Goal: Transaction & Acquisition: Obtain resource

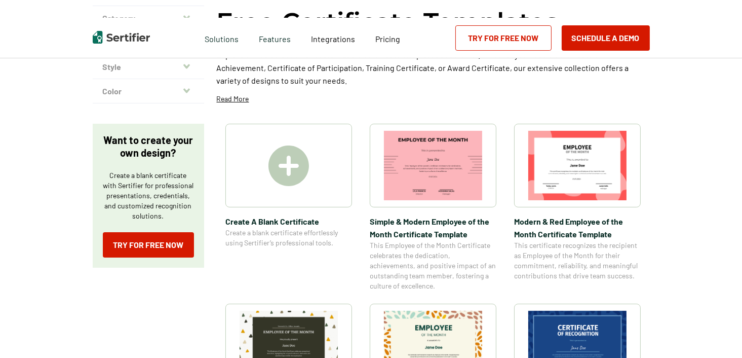
scroll to position [151, 0]
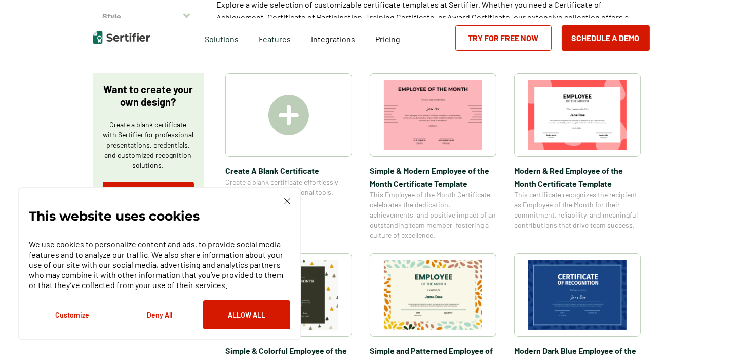
click at [566, 291] on img at bounding box center [577, 294] width 98 height 69
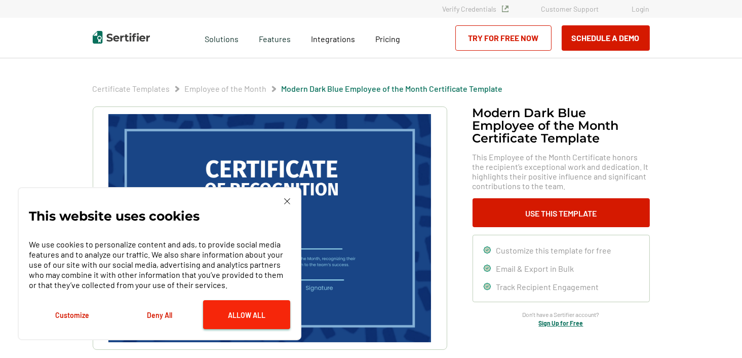
click at [243, 319] on button "Allow All" at bounding box center [246, 314] width 87 height 29
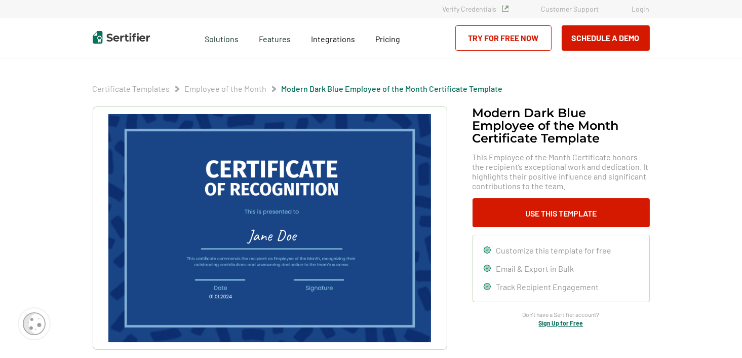
click at [276, 180] on img at bounding box center [269, 228] width 322 height 228
click at [274, 170] on img at bounding box center [269, 228] width 322 height 228
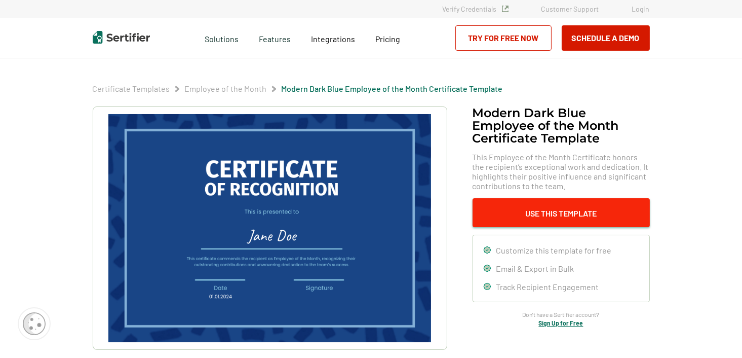
click at [552, 213] on button "Use This Template" at bounding box center [561, 212] width 177 height 29
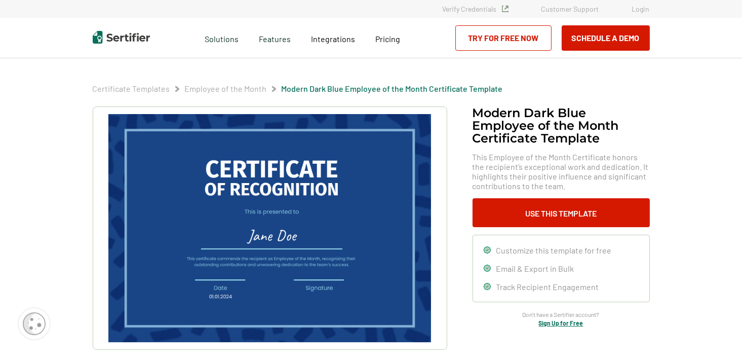
click at [270, 189] on img at bounding box center [269, 228] width 322 height 228
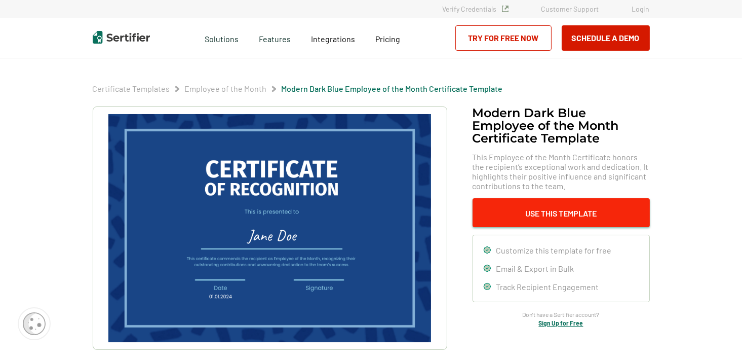
click at [560, 211] on button "Use This Template" at bounding box center [561, 212] width 177 height 29
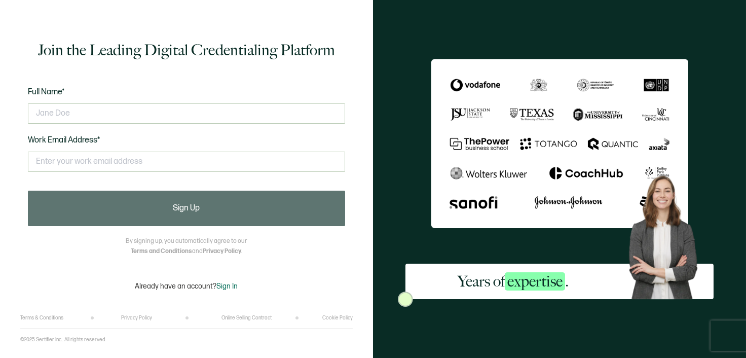
click at [415, 150] on div "Years of expertise ." at bounding box center [559, 179] width 373 height 358
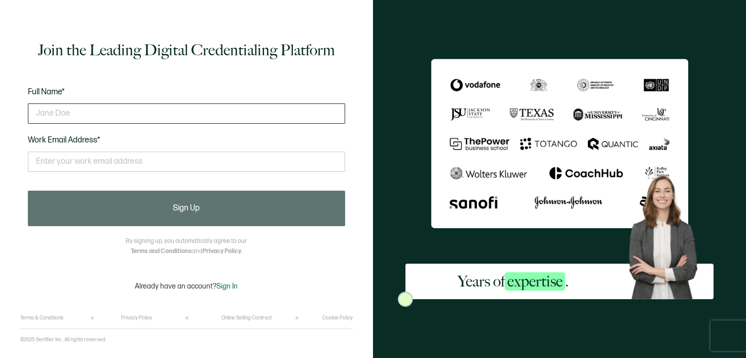
click at [77, 116] on input "text" at bounding box center [186, 113] width 317 height 20
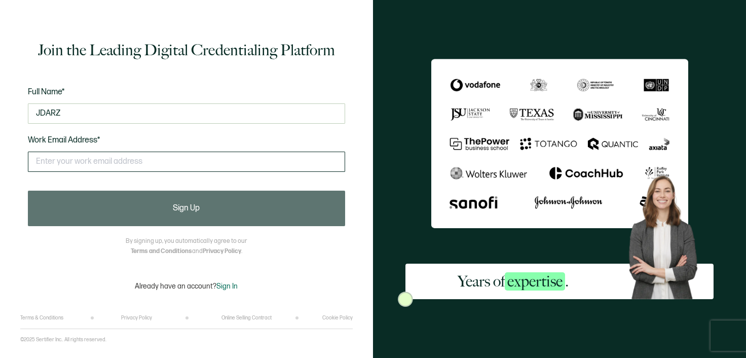
type input "JDARZ"
click at [88, 160] on input "text" at bounding box center [186, 161] width 317 height 20
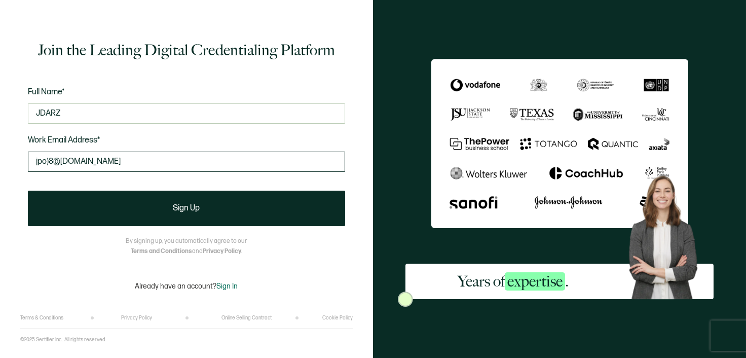
click at [50, 160] on input "jpo)8@yahoo.com" at bounding box center [186, 161] width 317 height 20
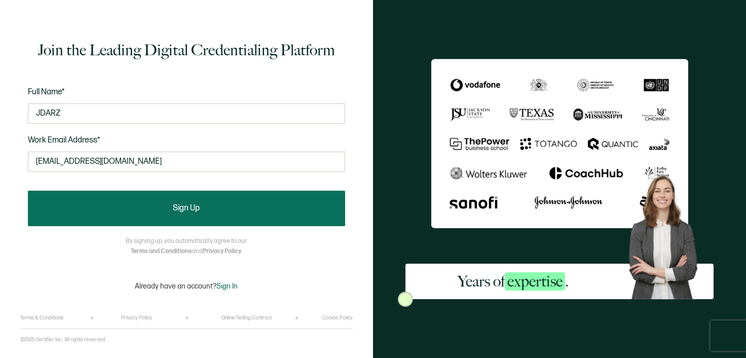
click at [187, 218] on button "Sign Up" at bounding box center [186, 207] width 317 height 35
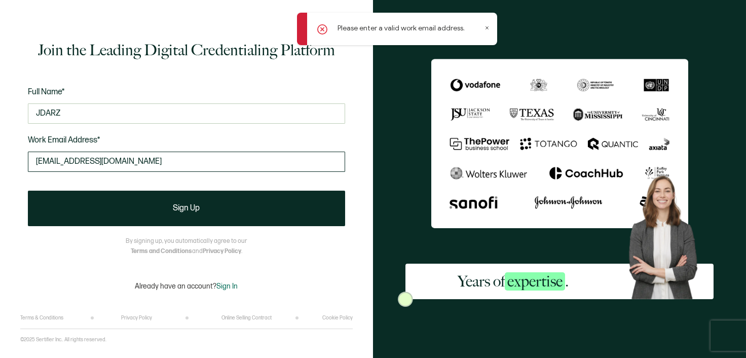
click at [48, 159] on input "jpo8@yahoo.com" at bounding box center [186, 161] width 317 height 20
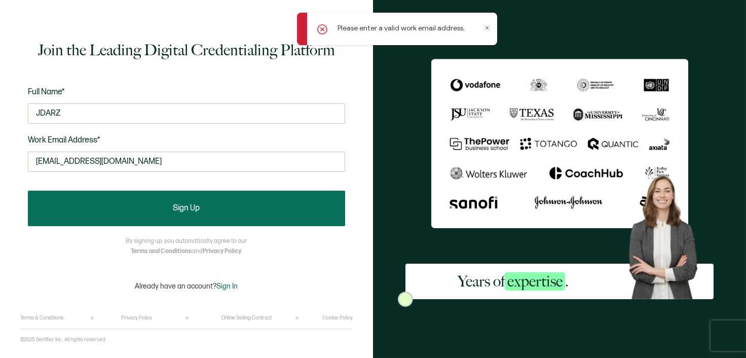
type input "jpo_8@yahoo.com"
click at [189, 207] on span "Sign Up" at bounding box center [186, 208] width 27 height 8
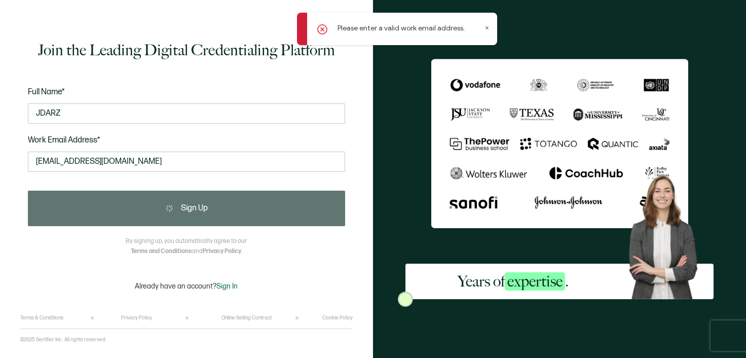
click at [355, 153] on div "Join the Leading Digital Credentialing Platform Full Name* JDARZ Work Email Add…" at bounding box center [186, 179] width 373 height 358
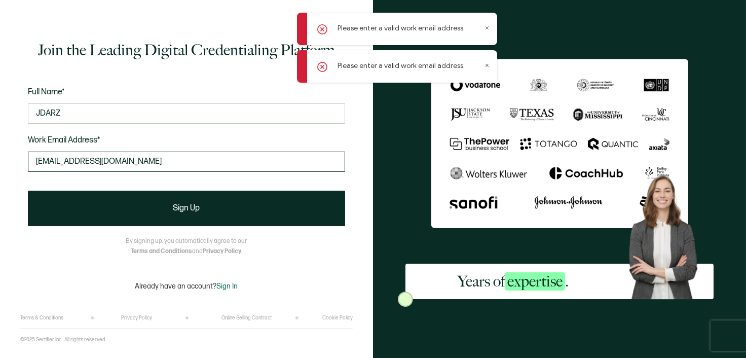
click at [108, 165] on input "jpo_8@yahoo.com" at bounding box center [186, 161] width 317 height 20
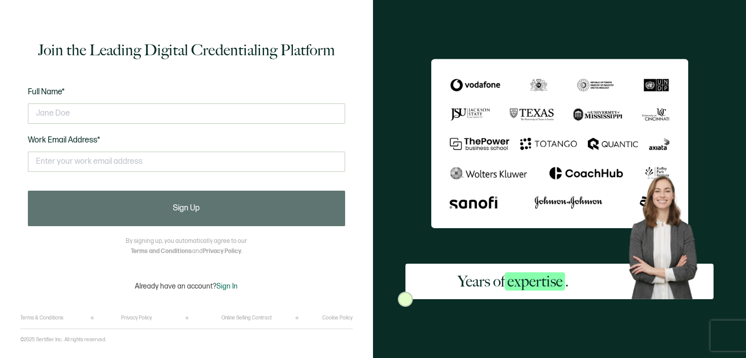
click at [457, 291] on h2 "Years of expertise ." at bounding box center [512, 281] width 111 height 20
